Goal: Task Accomplishment & Management: Manage account settings

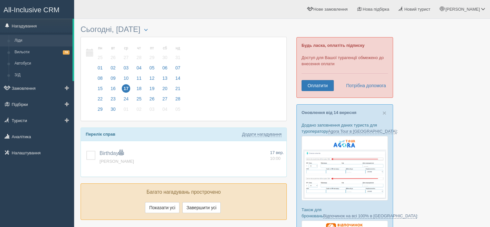
click at [21, 39] on link "Ліди" at bounding box center [42, 41] width 61 height 12
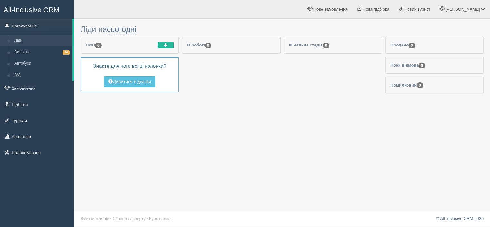
click at [30, 29] on link "Нагадування" at bounding box center [36, 26] width 73 height 14
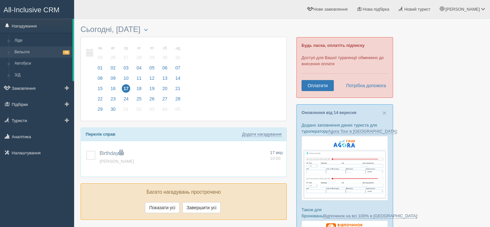
click at [32, 51] on link "Вильоти 78" at bounding box center [42, 52] width 61 height 12
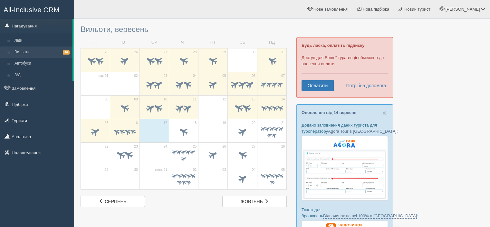
click at [26, 28] on link "Нагадування" at bounding box center [36, 26] width 73 height 14
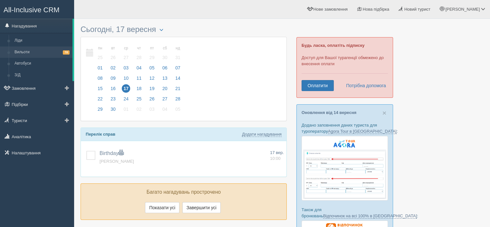
click at [34, 52] on link "Вильоти 78" at bounding box center [42, 52] width 61 height 12
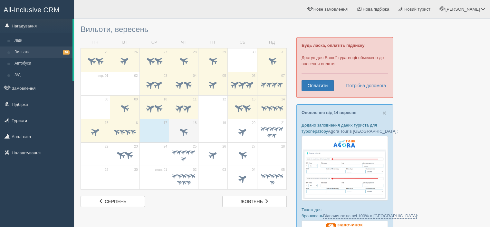
click at [183, 130] on span at bounding box center [184, 131] width 11 height 11
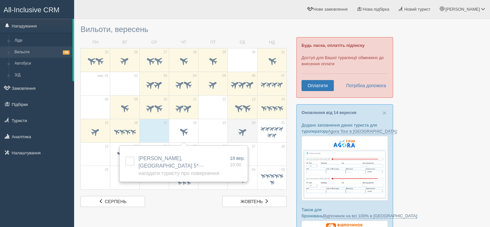
click at [245, 130] on span at bounding box center [242, 131] width 11 height 11
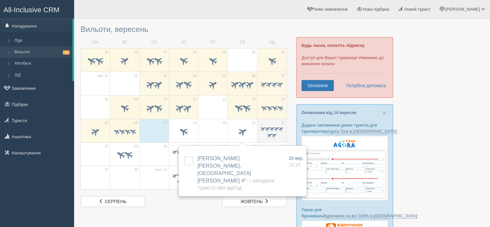
click at [271, 132] on span at bounding box center [270, 135] width 6 height 6
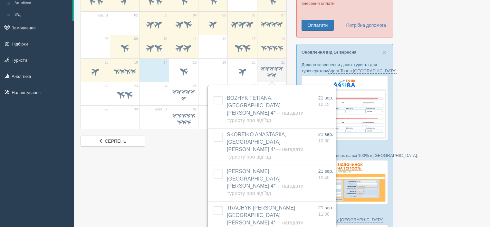
scroll to position [64, 0]
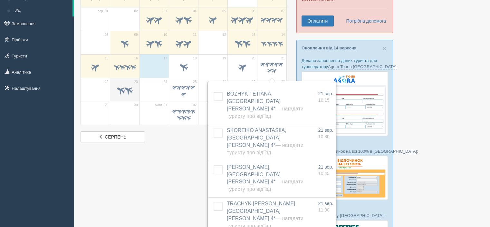
click at [125, 93] on span at bounding box center [121, 90] width 11 height 11
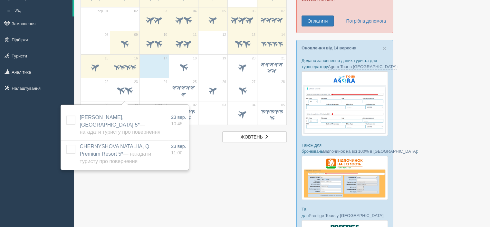
click at [274, 193] on div at bounding box center [282, 137] width 403 height 360
